Goal: Navigation & Orientation: Find specific page/section

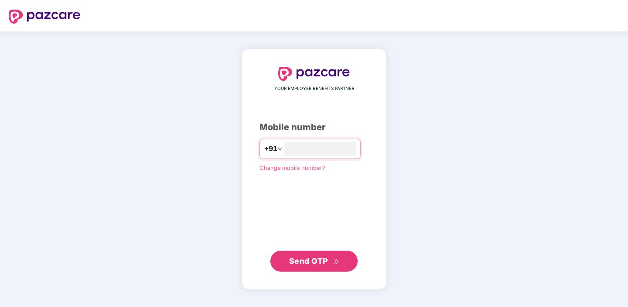
type input "**********"
click at [327, 256] on span "Send OTP" at bounding box center [314, 261] width 50 height 12
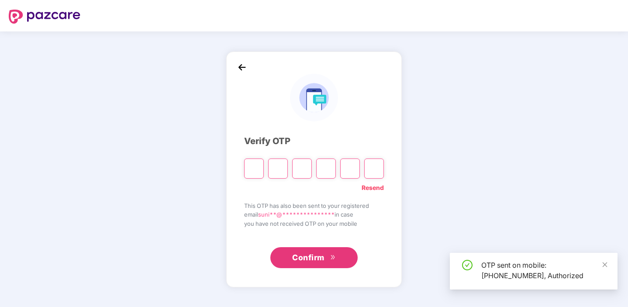
click at [252, 168] on input "Please enter verification code. Digit 1" at bounding box center [254, 169] width 20 height 20
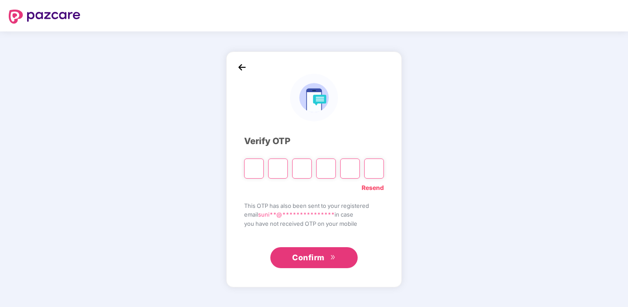
type input "*"
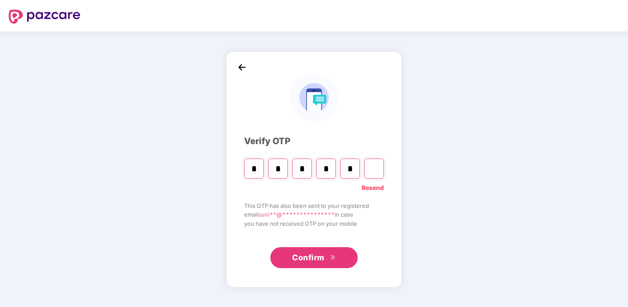
type input "*"
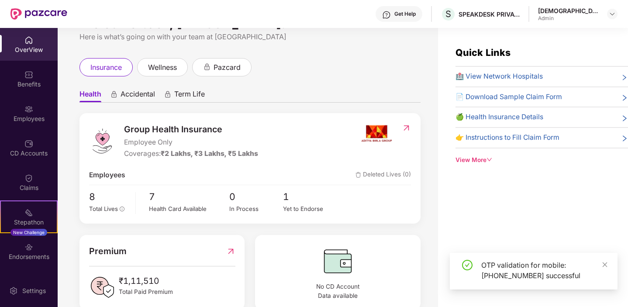
scroll to position [44, 0]
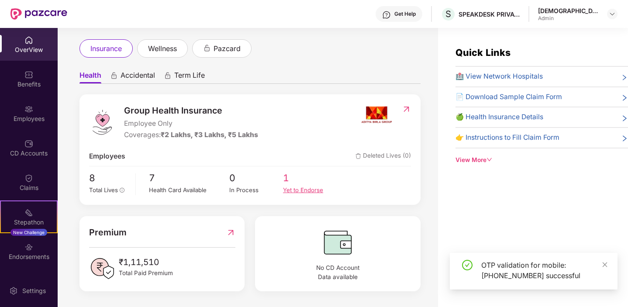
click at [297, 194] on div "Yet to Endorse" at bounding box center [310, 190] width 54 height 9
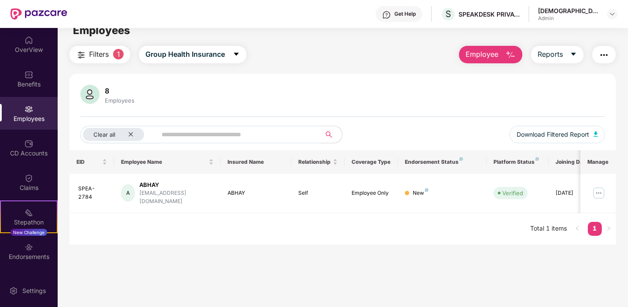
scroll to position [16, 0]
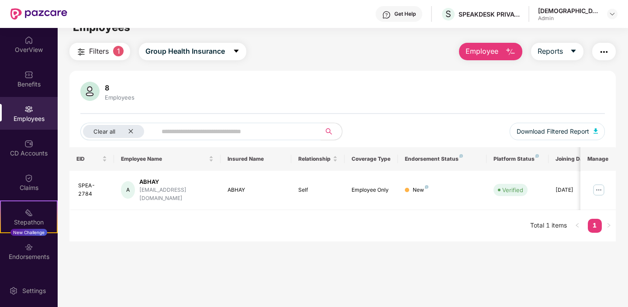
click at [370, 26] on div "Get Help S SPEAKDESK PRIVATE LIMITED [PERSON_NAME] Admin" at bounding box center [342, 14] width 551 height 28
click at [31, 46] on div "OverView" at bounding box center [29, 49] width 58 height 9
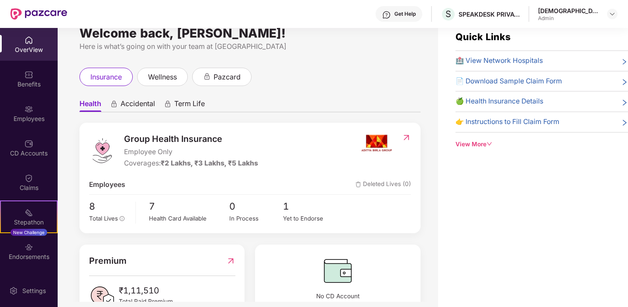
scroll to position [44, 0]
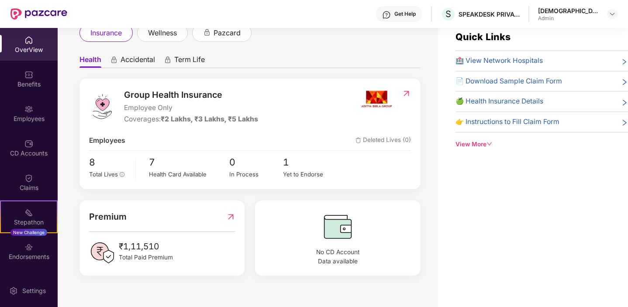
click at [308, 62] on ul "Health Accidental Term Life" at bounding box center [250, 59] width 341 height 17
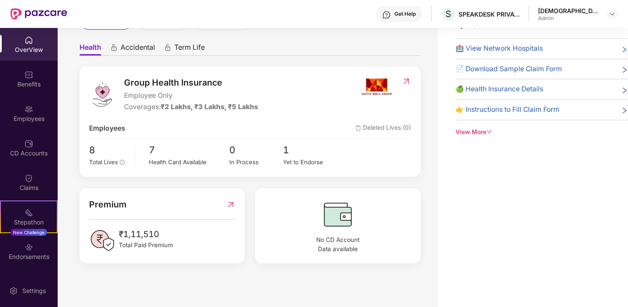
scroll to position [0, 0]
